Goal: Check status: Check status

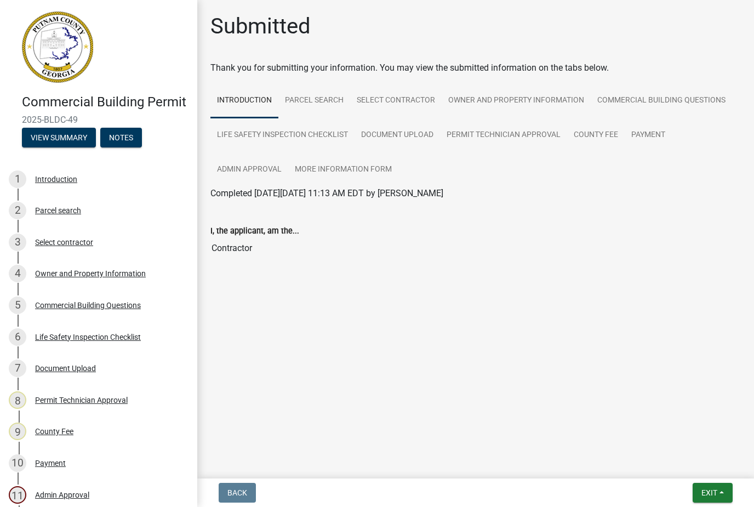
click at [698, 494] on button "Exit" at bounding box center [712, 493] width 40 height 20
click at [694, 457] on button "Save & Exit" at bounding box center [689, 464] width 88 height 26
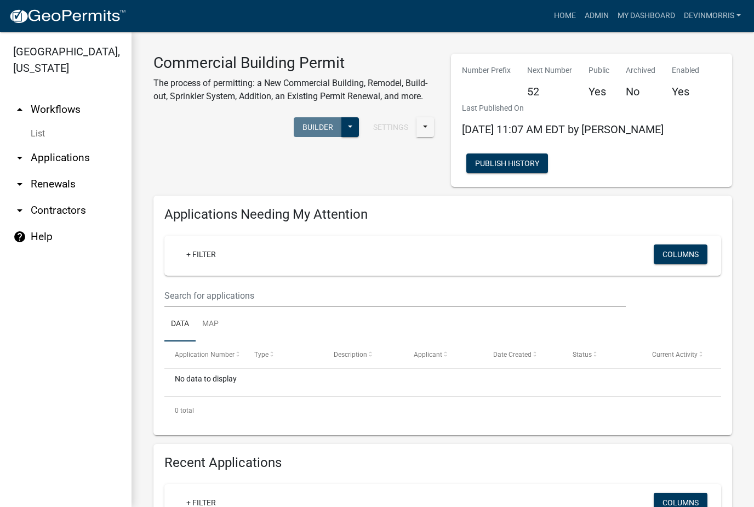
click at [639, 7] on link "My Dashboard" at bounding box center [646, 15] width 66 height 21
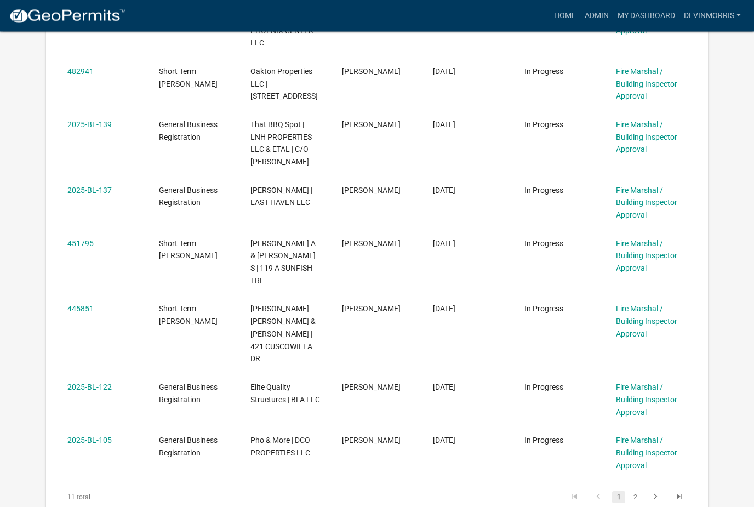
scroll to position [561, 0]
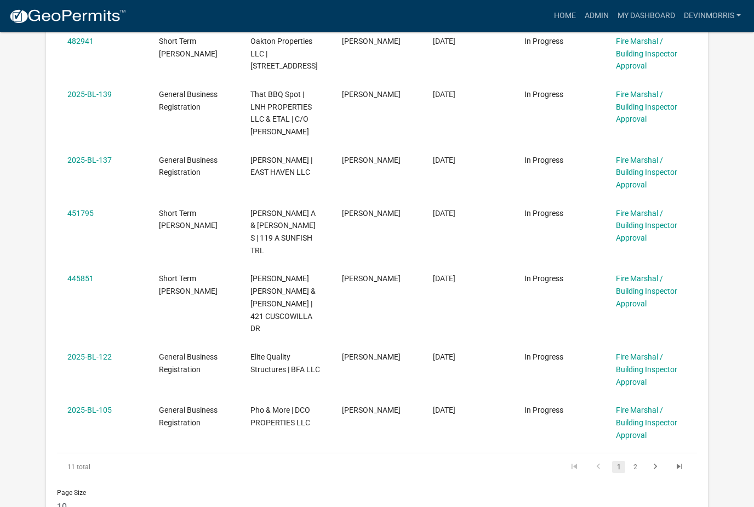
click at [633, 461] on link "2" at bounding box center [634, 467] width 13 height 12
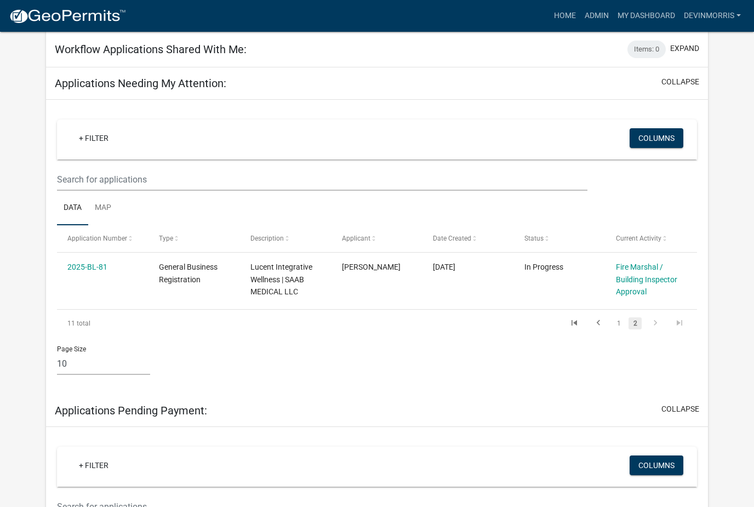
scroll to position [114, 0]
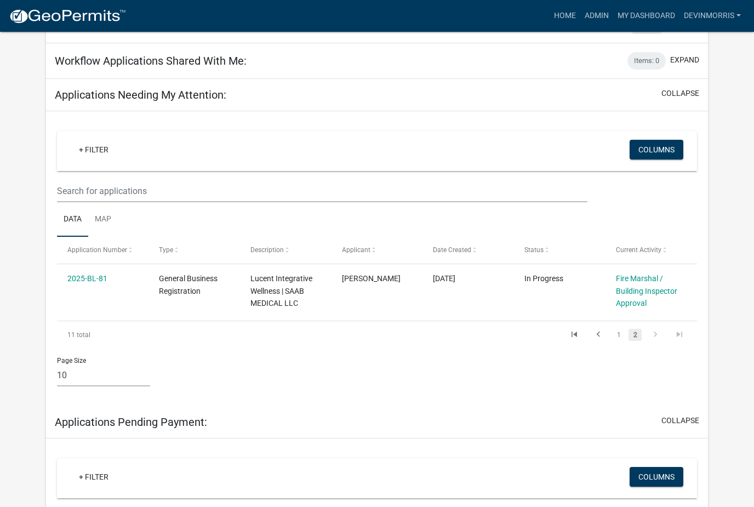
click at [619, 334] on link "1" at bounding box center [618, 335] width 13 height 12
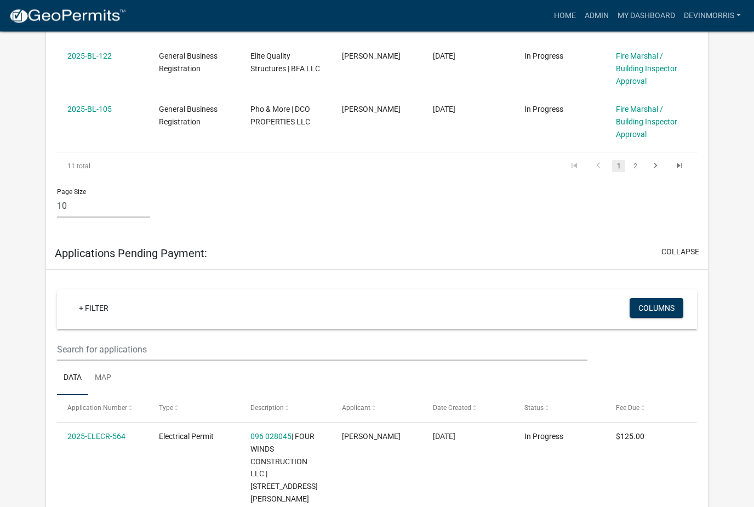
scroll to position [862, 0]
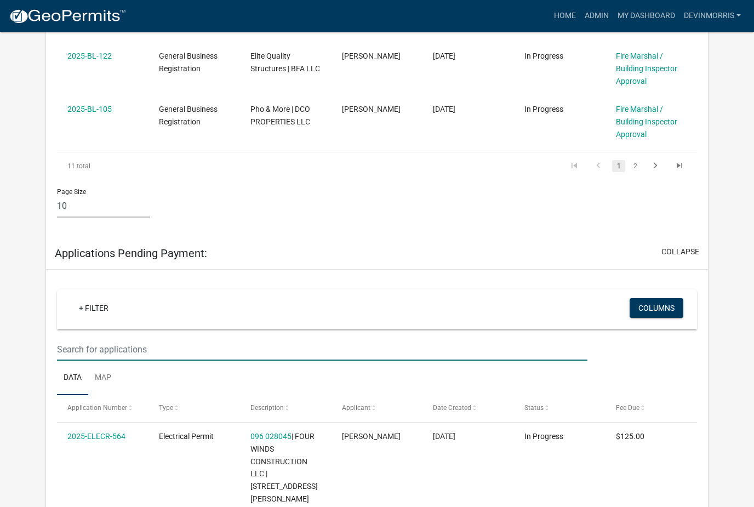
click at [443, 338] on input "text" at bounding box center [322, 349] width 531 height 22
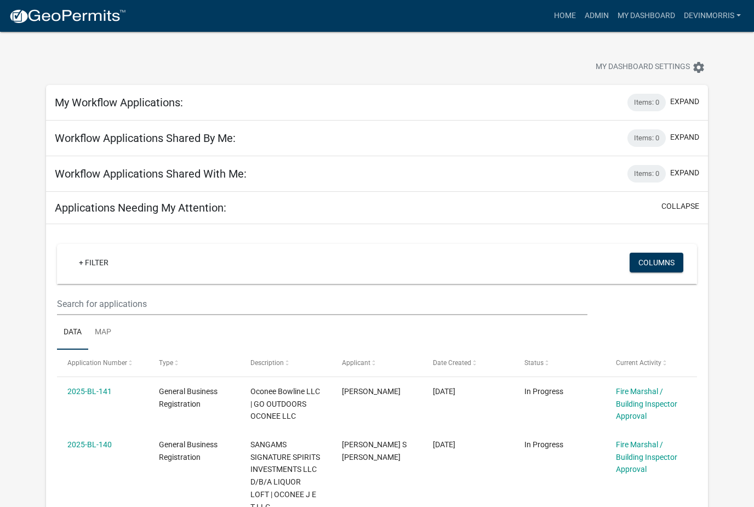
scroll to position [0, 0]
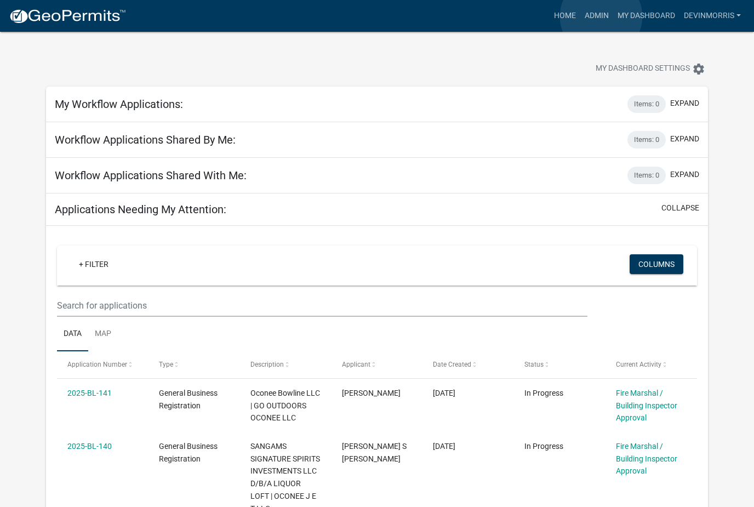
type input "321"
click at [601, 16] on link "Admin" at bounding box center [596, 15] width 33 height 21
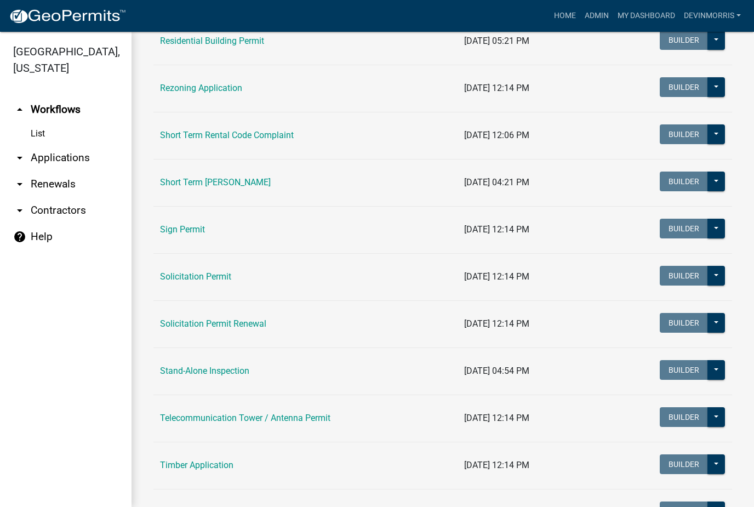
scroll to position [1334, 0]
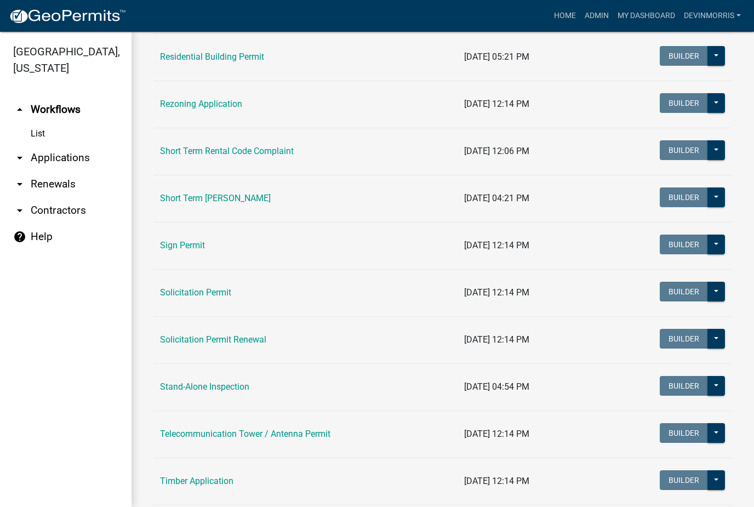
click at [269, 196] on link "Short Term [PERSON_NAME]" at bounding box center [215, 198] width 111 height 10
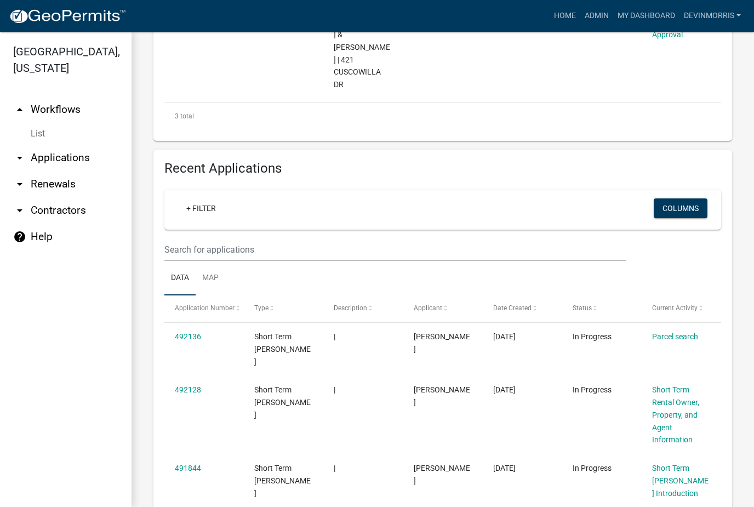
scroll to position [524, 0]
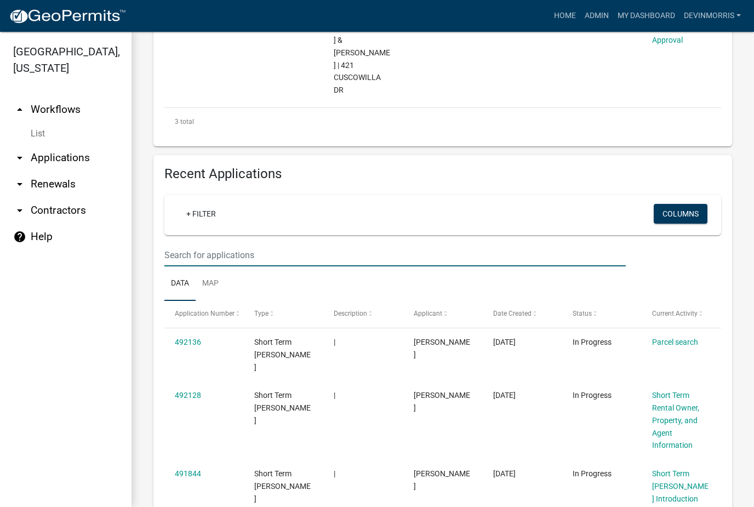
click at [442, 244] on input "text" at bounding box center [394, 255] width 461 height 22
type input "2"
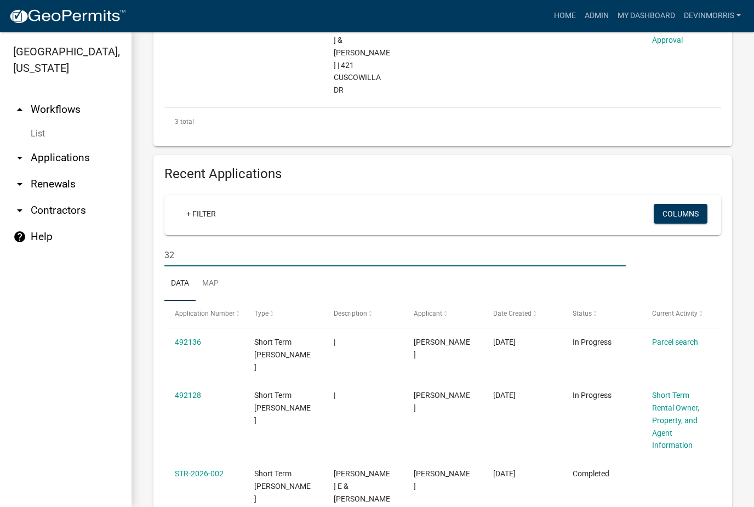
type input "321"
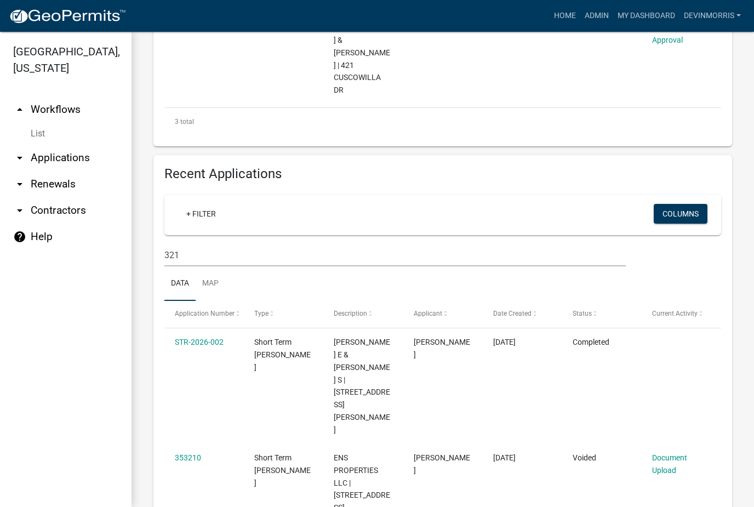
click at [209, 337] on link "STR-2026-002" at bounding box center [199, 341] width 49 height 9
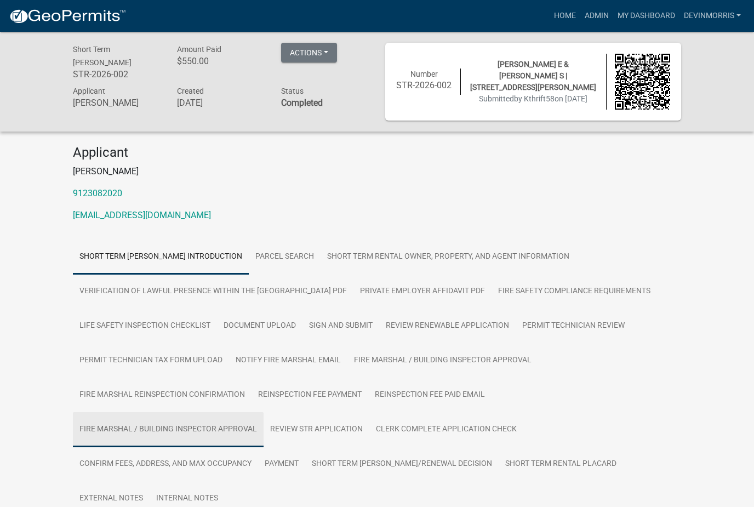
click at [227, 421] on link "Fire Marshal / Building Inspector Approval" at bounding box center [168, 429] width 191 height 35
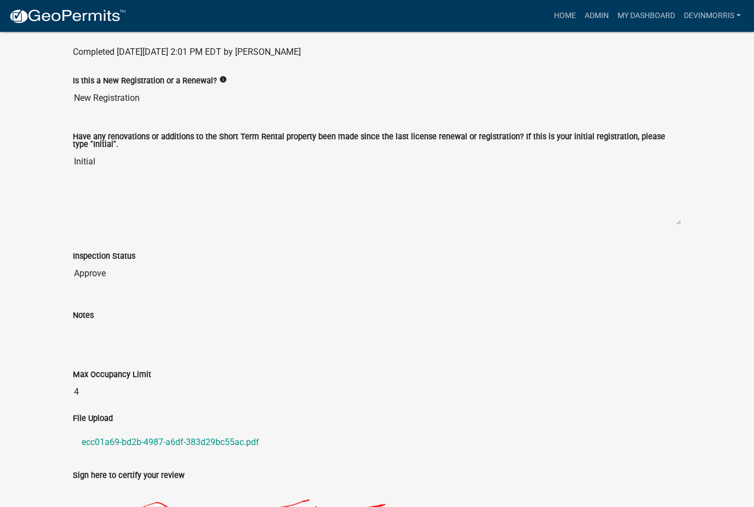
scroll to position [520, 0]
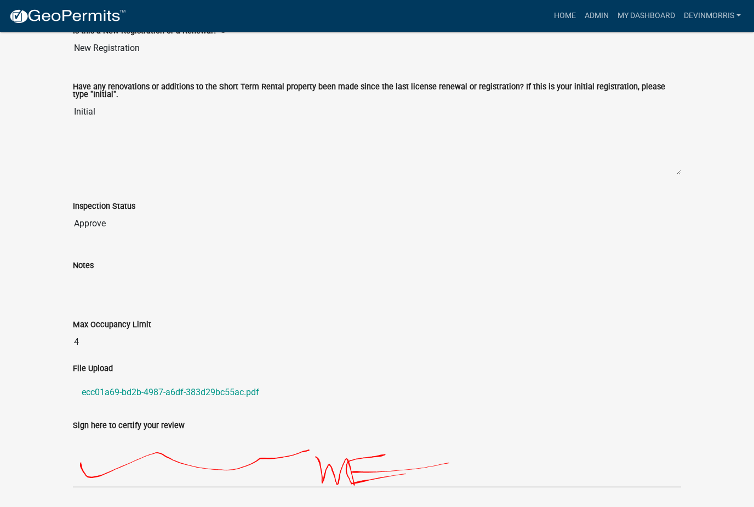
click at [165, 392] on link "ecc01a69-bd2b-4987-a6df-383d29bc55ac.pdf" at bounding box center [377, 392] width 608 height 26
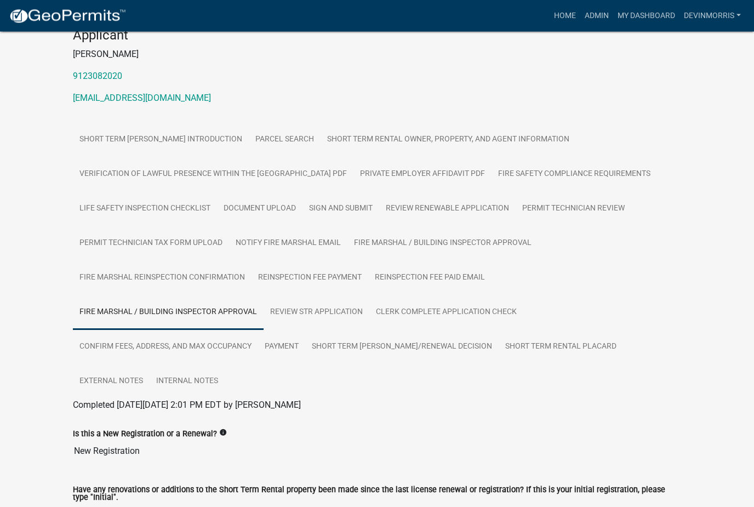
scroll to position [0, 0]
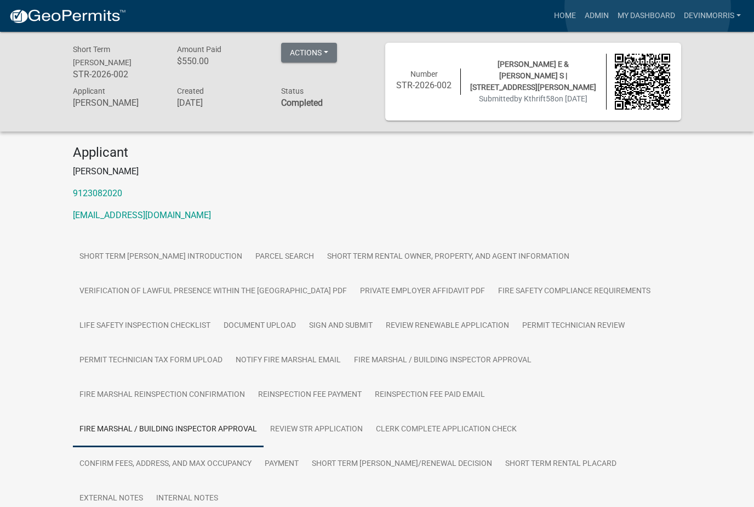
click at [647, 8] on link "My Dashboard" at bounding box center [646, 15] width 66 height 21
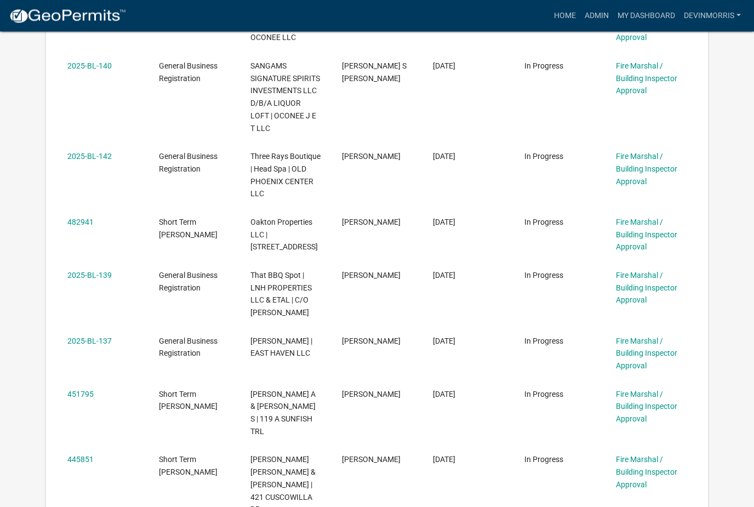
scroll to position [380, 0]
click at [95, 337] on link "2025-BL-137" at bounding box center [89, 341] width 44 height 9
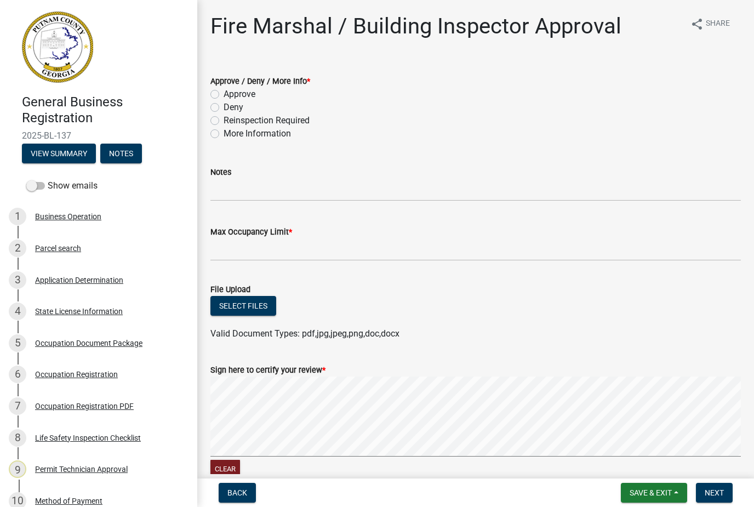
click at [98, 405] on div "Occupation Registration PDF" at bounding box center [84, 406] width 99 height 8
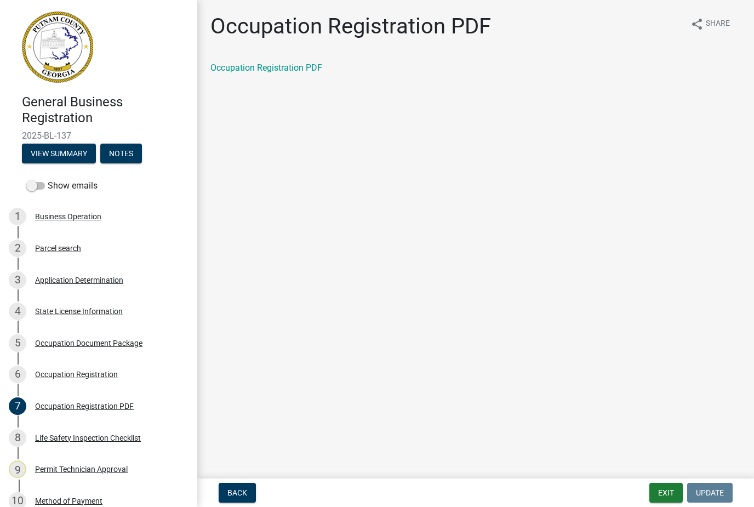
click at [285, 66] on link "Occupation Registration PDF" at bounding box center [266, 67] width 112 height 10
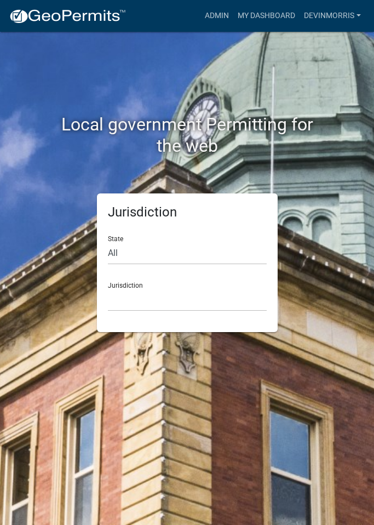
click at [267, 5] on link "My Dashboard" at bounding box center [266, 15] width 66 height 21
